Goal: Navigation & Orientation: Find specific page/section

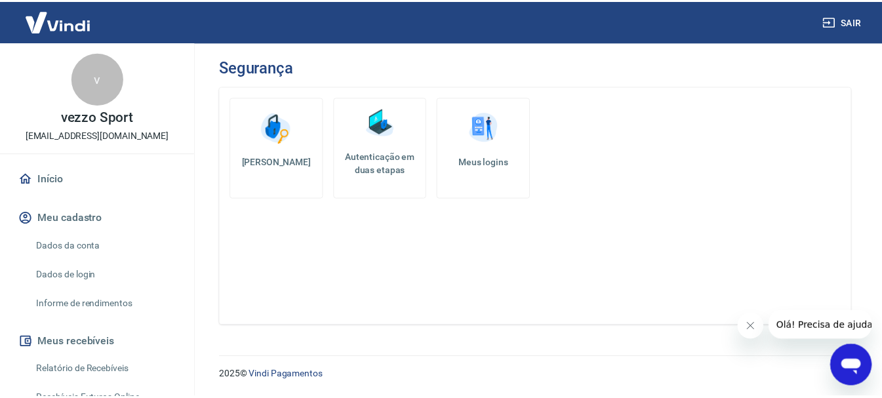
scroll to position [262, 0]
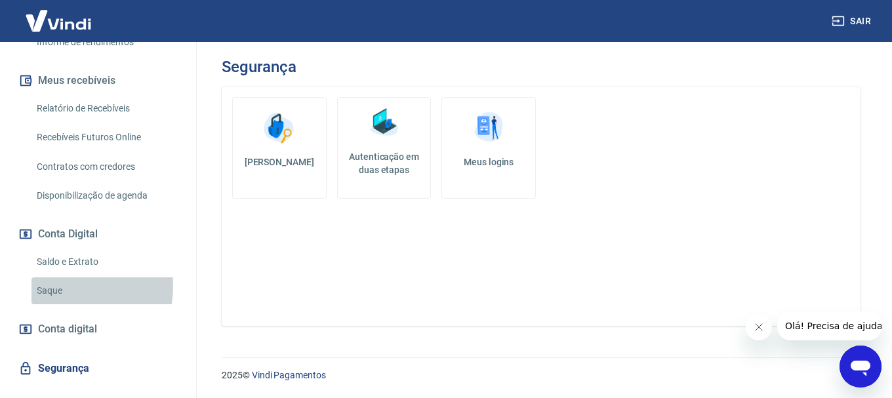
click at [56, 285] on link "Saque" at bounding box center [105, 290] width 149 height 27
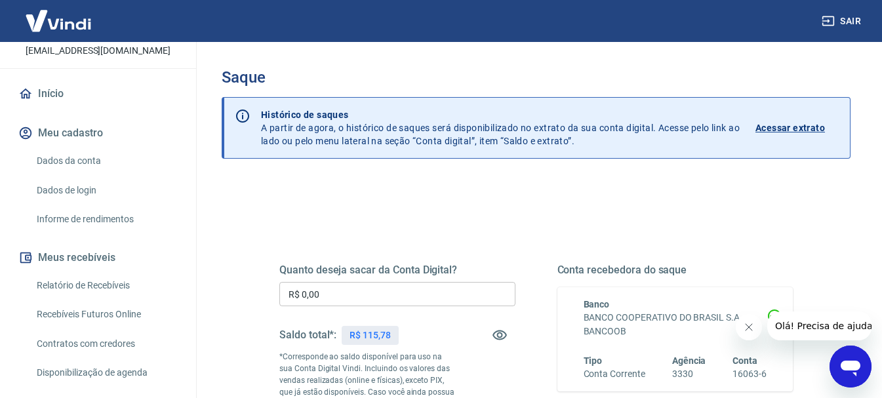
scroll to position [66, 0]
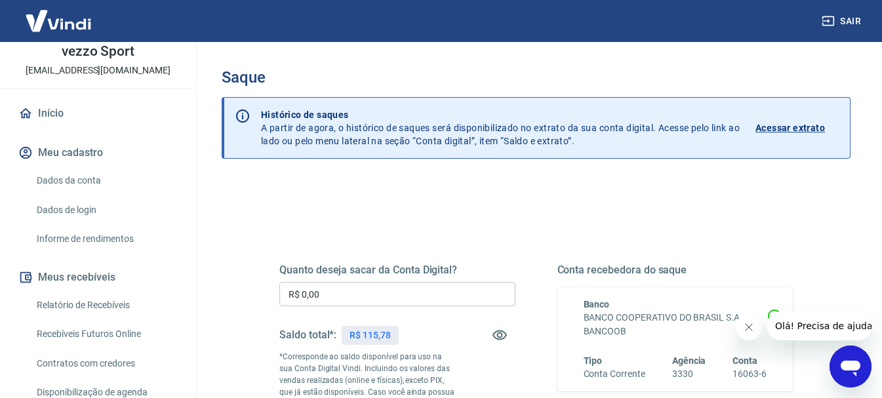
click at [52, 113] on link "Início" at bounding box center [98, 113] width 165 height 29
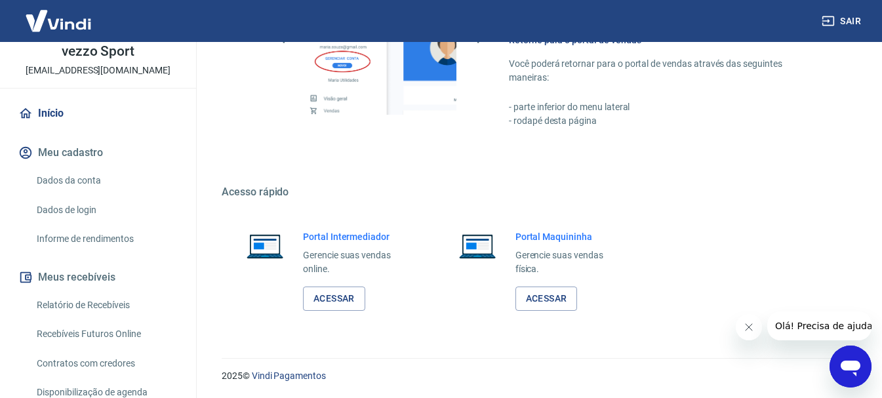
scroll to position [775, 0]
click at [330, 296] on link "Acessar" at bounding box center [334, 298] width 62 height 24
